Goal: Find specific page/section: Find specific page/section

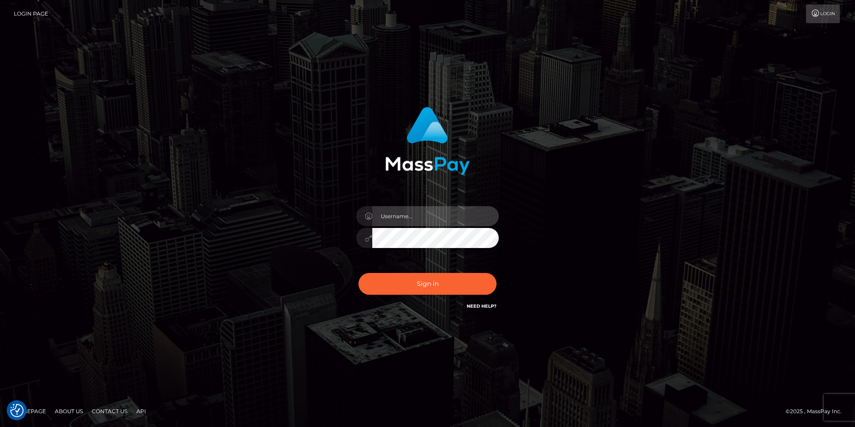
type input "Tania.Silversocial"
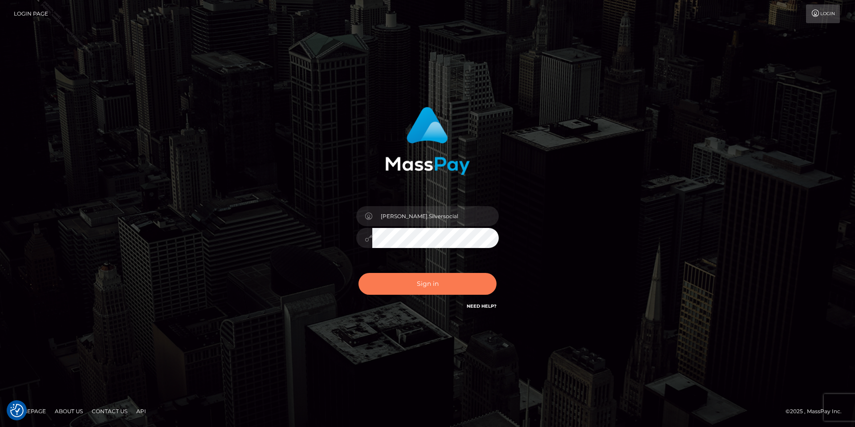
click at [426, 285] on button "Sign in" at bounding box center [427, 284] width 138 height 22
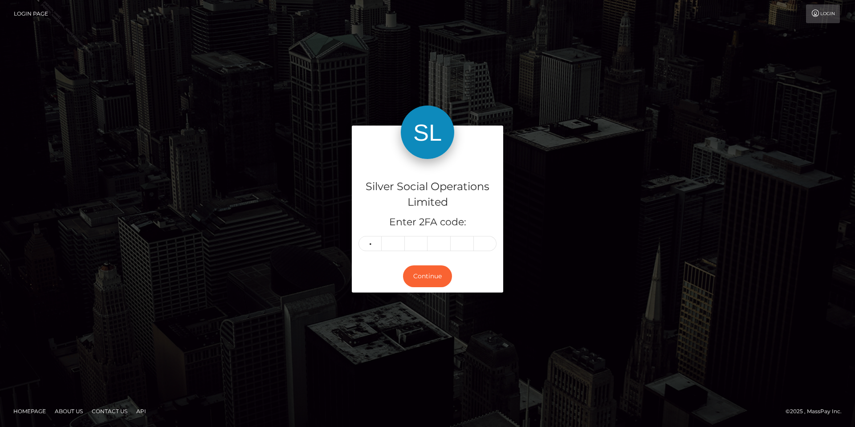
type input "5"
type input "7"
type input "4"
type input "5"
type input "7"
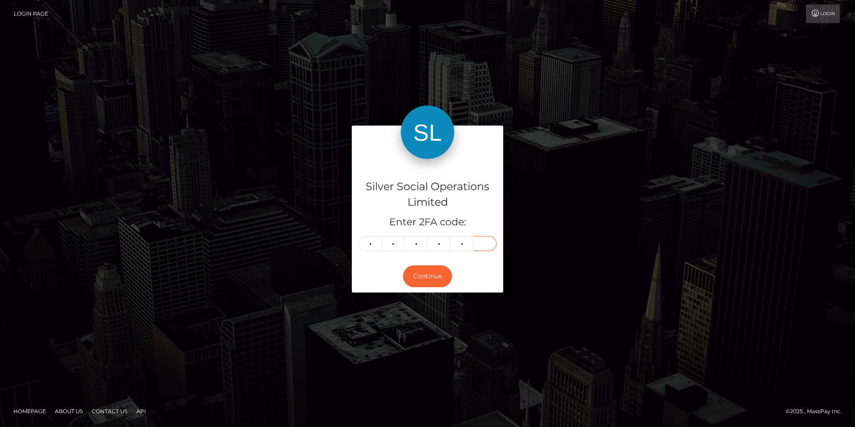
type input "8"
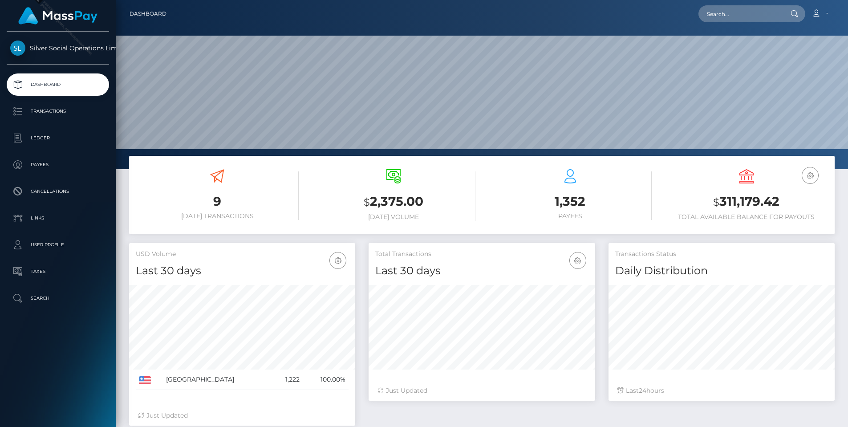
scroll to position [158, 227]
click at [731, 17] on input "text" at bounding box center [741, 13] width 84 height 17
paste input "251912498"
type input "251912498"
click at [737, 46] on link "ANTHONY SANDOVAL" at bounding box center [734, 46] width 71 height 16
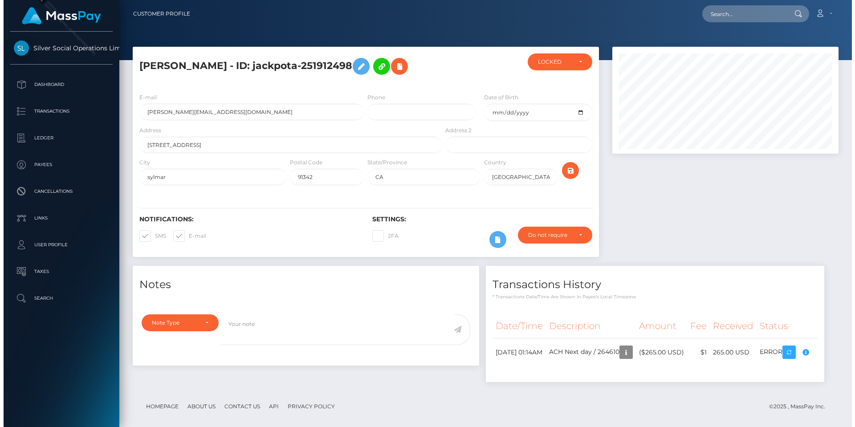
scroll to position [117, 0]
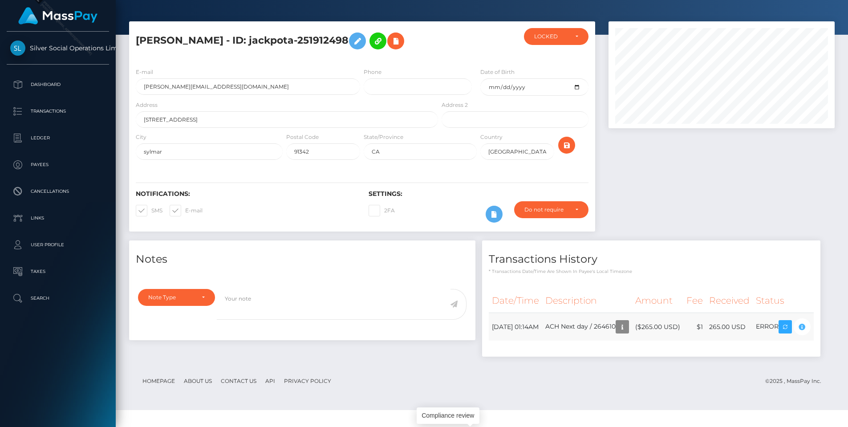
click at [797, 333] on icon "button" at bounding box center [802, 326] width 11 height 11
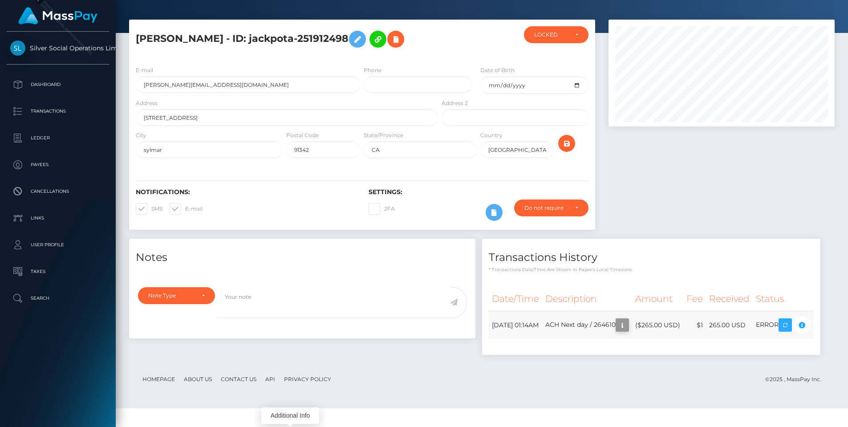
click at [617, 331] on icon "button" at bounding box center [622, 325] width 11 height 11
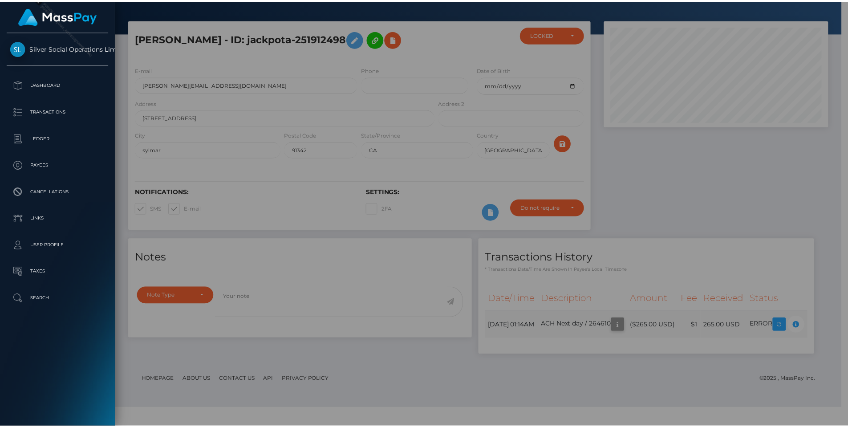
scroll to position [445116, 444996]
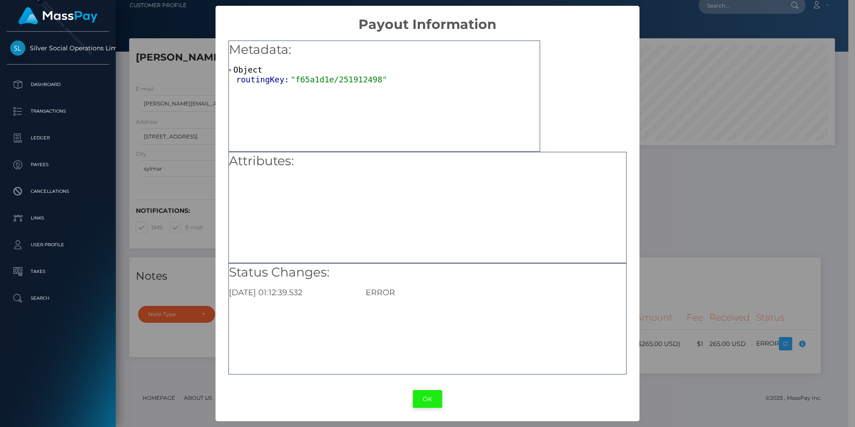
click at [433, 399] on button "OK" at bounding box center [427, 399] width 29 height 18
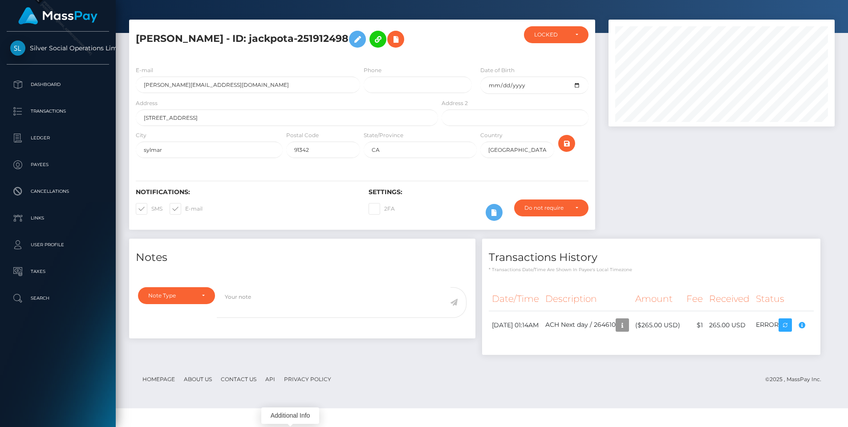
scroll to position [0, 0]
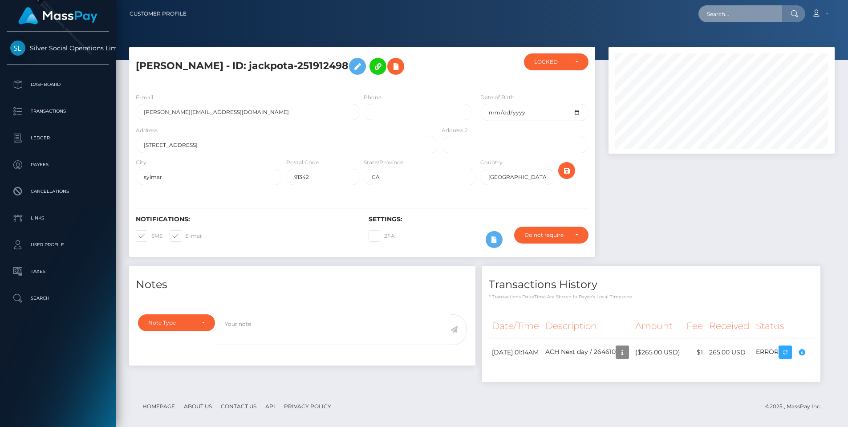
click at [717, 15] on input "text" at bounding box center [741, 13] width 84 height 17
paste input "269687902"
type input "269687902"
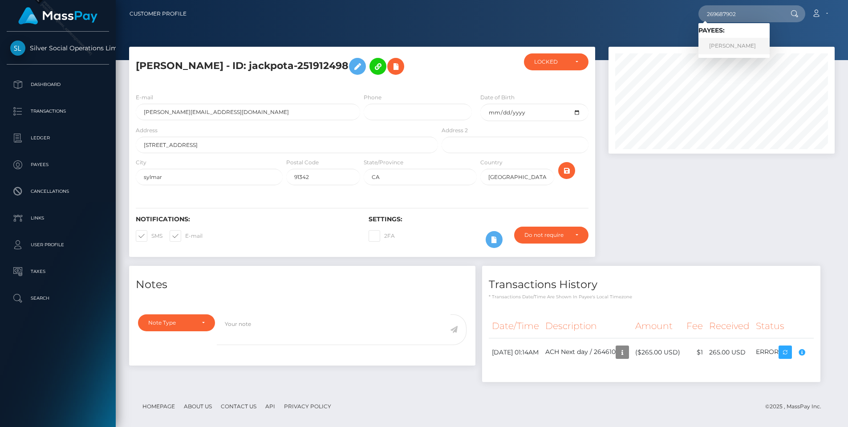
click at [742, 46] on link "MARIA EVA VASQUEZ" at bounding box center [734, 46] width 71 height 16
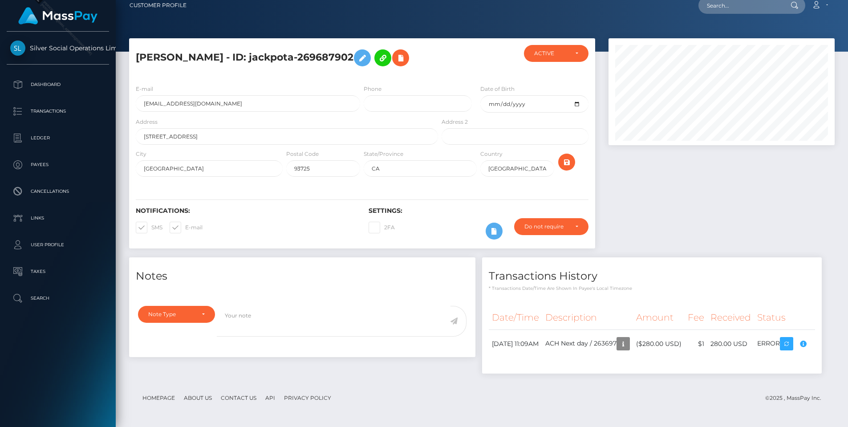
scroll to position [142, 0]
